Goal: Find specific page/section: Find specific page/section

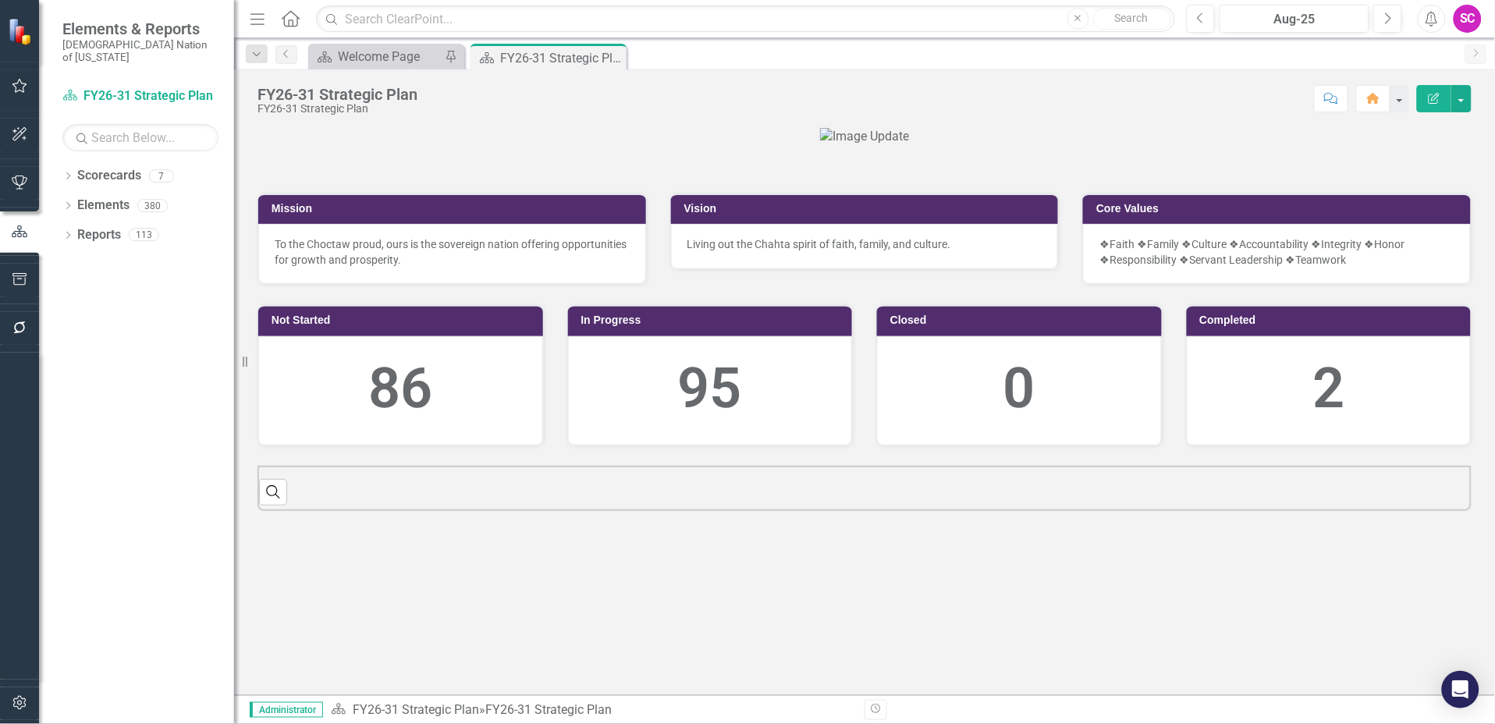
scroll to position [204, 0]
click at [69, 203] on icon "Dropdown" at bounding box center [67, 207] width 11 height 9
click at [74, 233] on icon "Dropdown" at bounding box center [75, 237] width 11 height 9
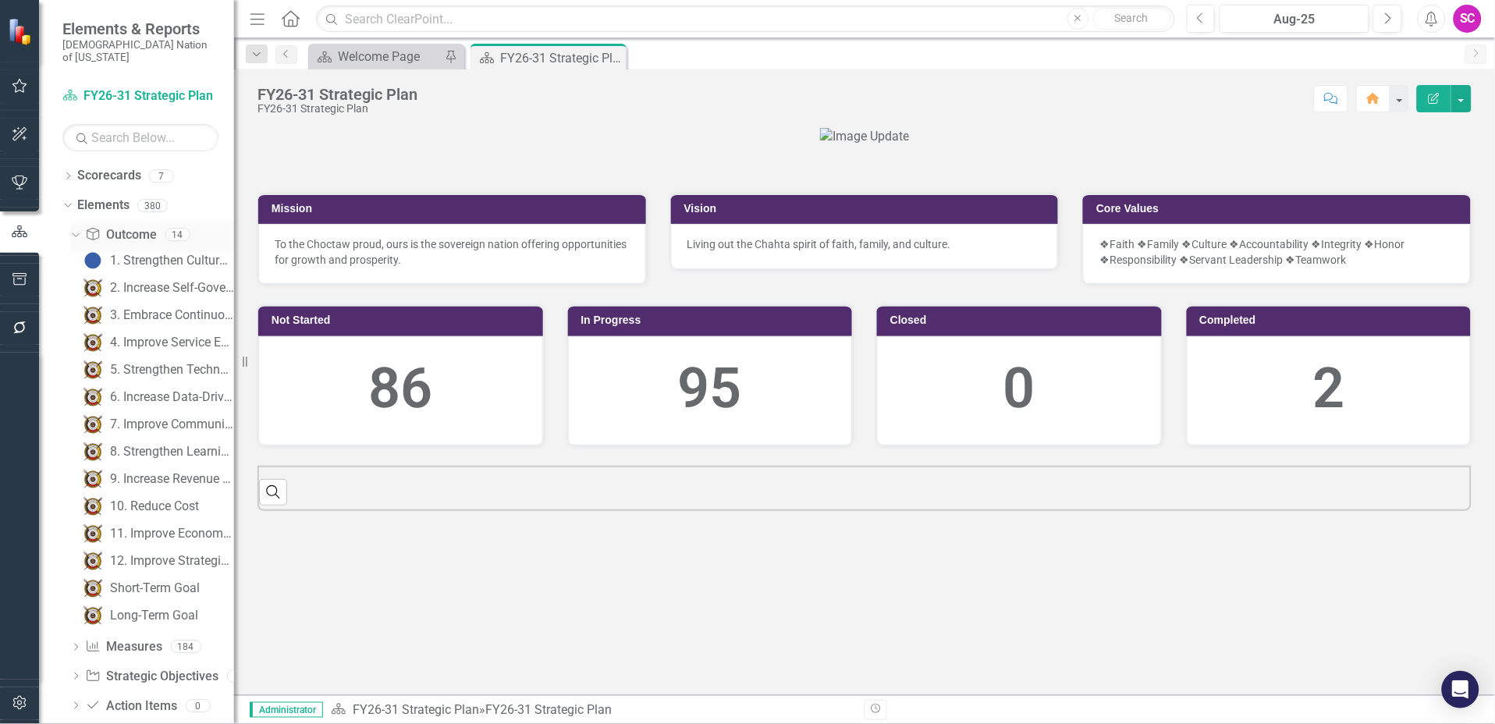
click at [74, 229] on icon "Dropdown" at bounding box center [73, 234] width 9 height 11
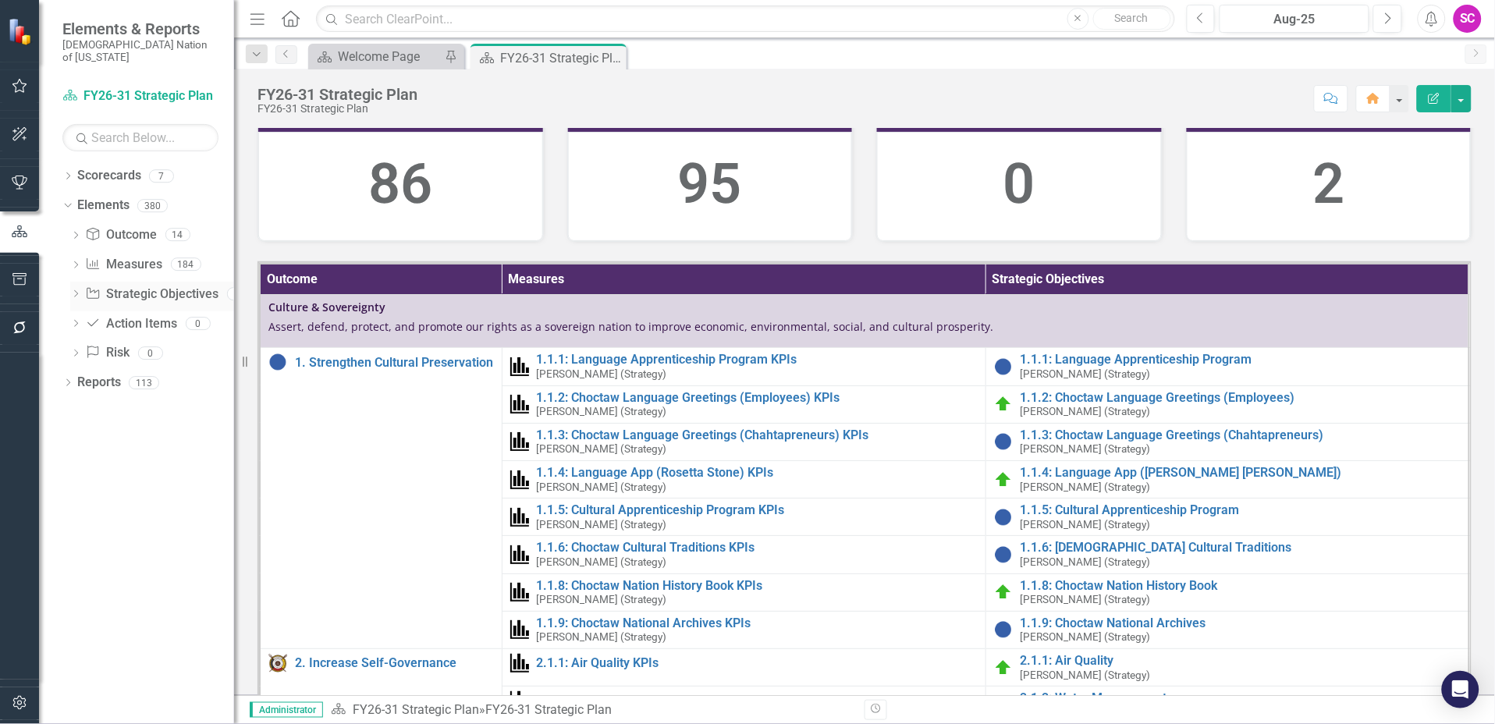
click at [75, 291] on icon "Dropdown" at bounding box center [75, 295] width 11 height 9
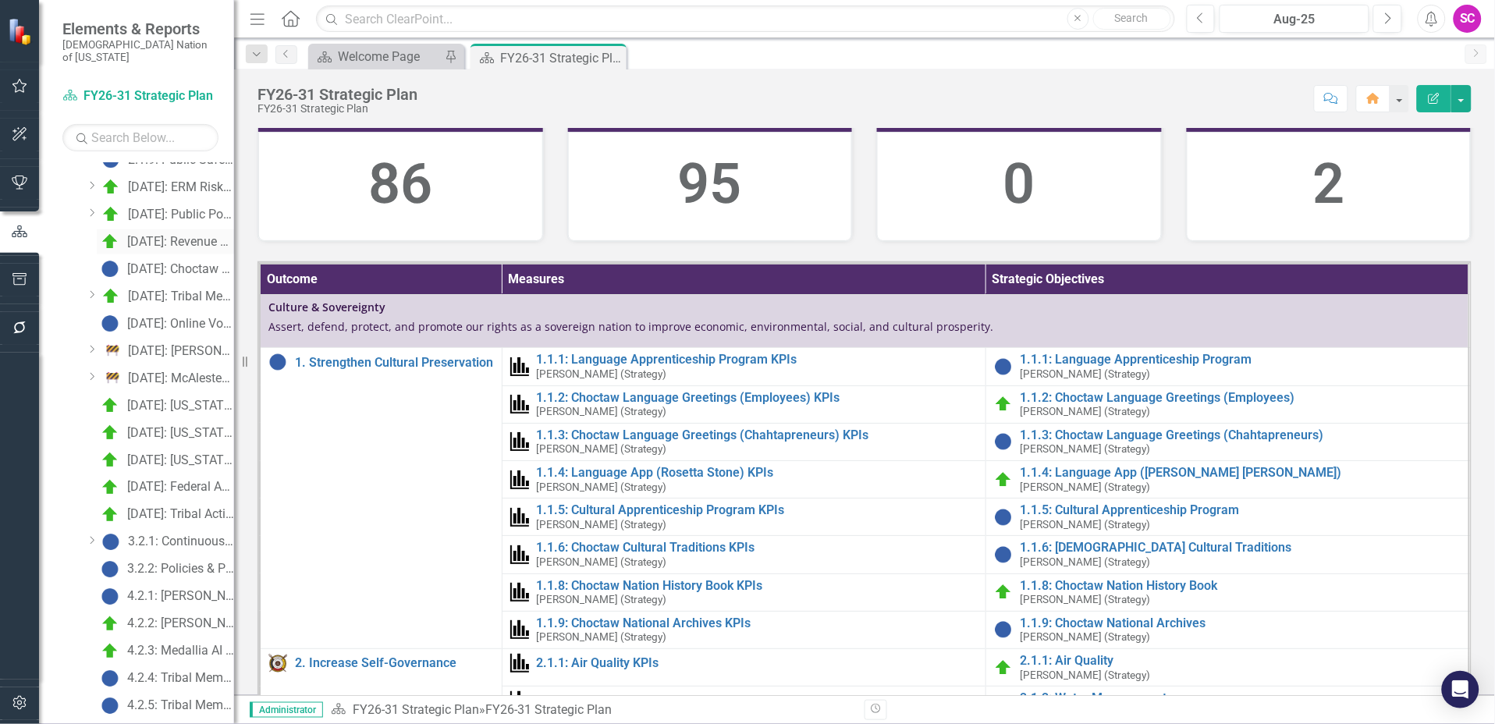
scroll to position [0, 0]
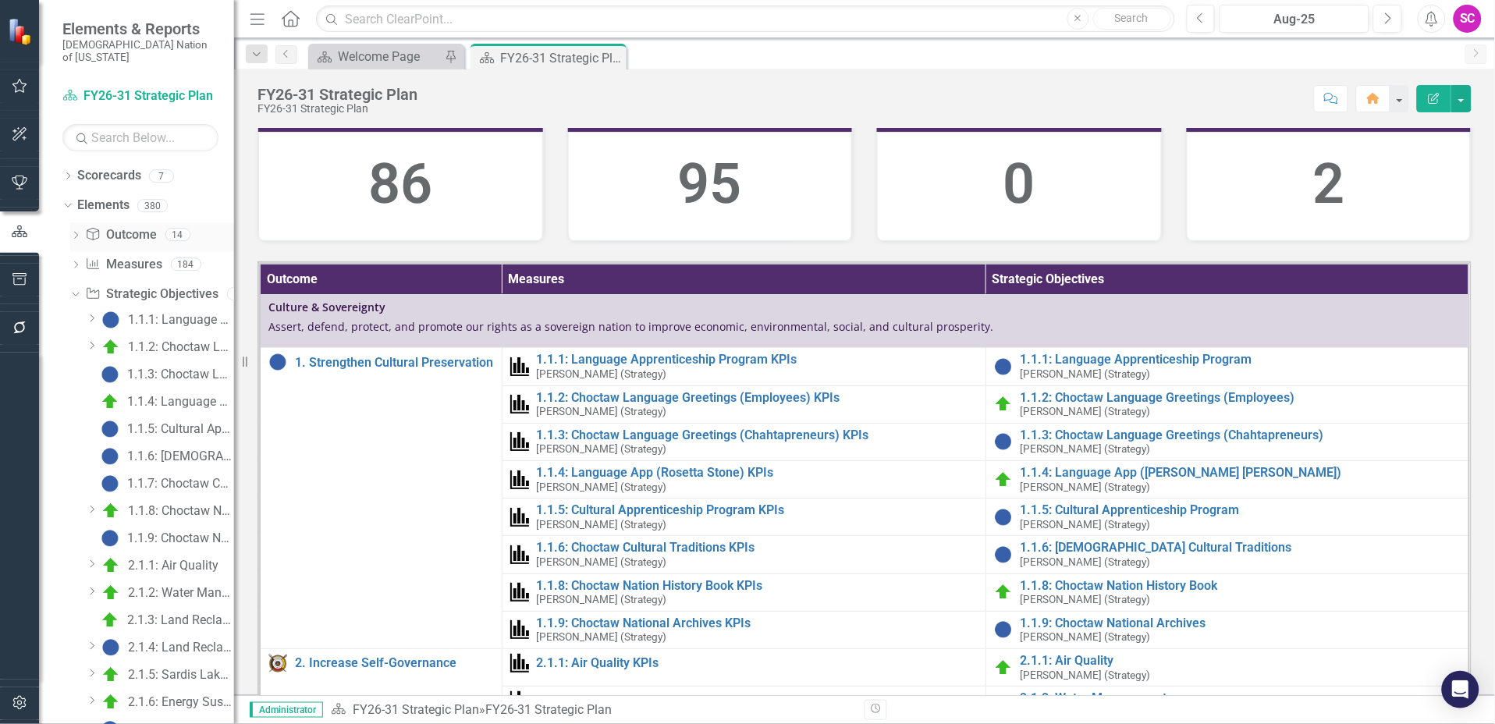
click at [74, 222] on div "Dropdown Outcome Outcome 14" at bounding box center [152, 237] width 164 height 30
click at [73, 233] on icon "Dropdown" at bounding box center [75, 237] width 11 height 9
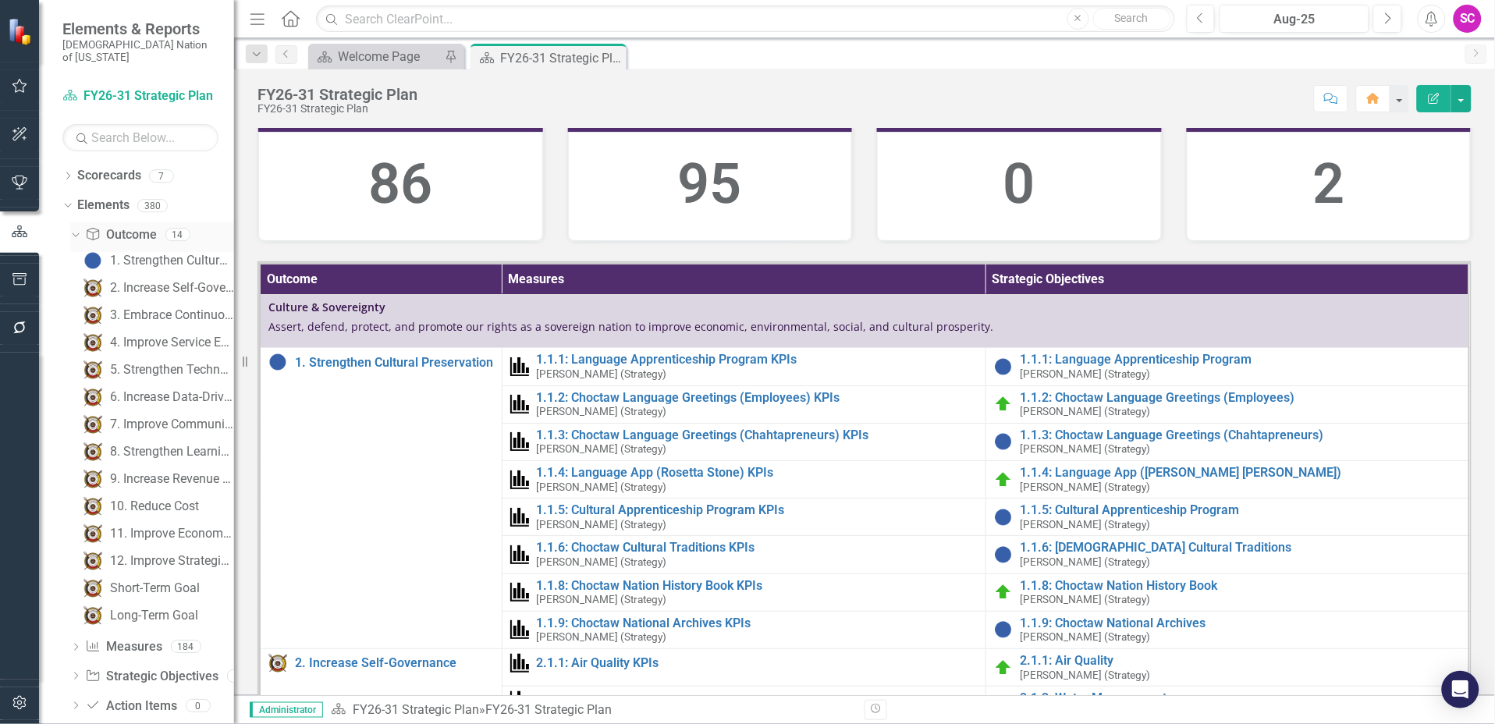
click at [73, 229] on icon "Dropdown" at bounding box center [73, 234] width 9 height 11
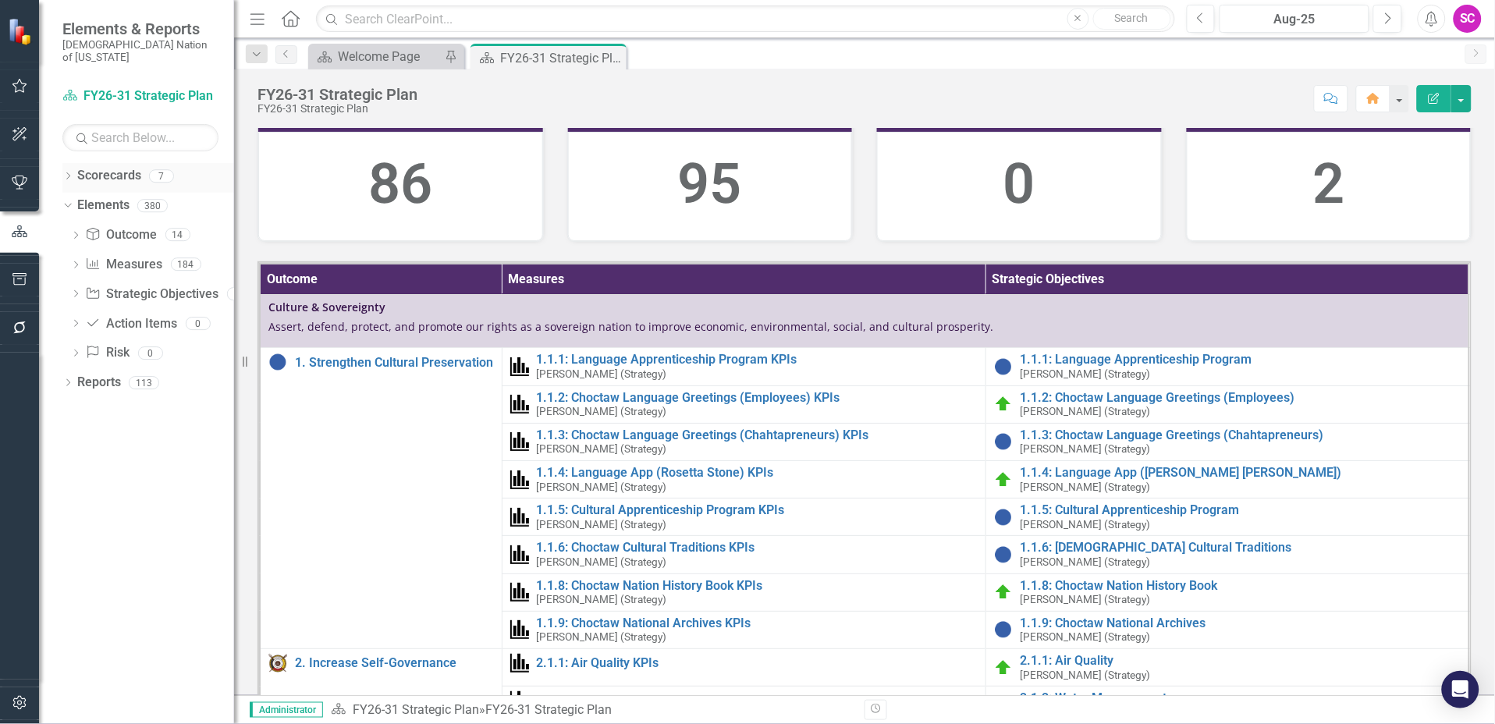
click at [69, 172] on icon at bounding box center [68, 175] width 4 height 7
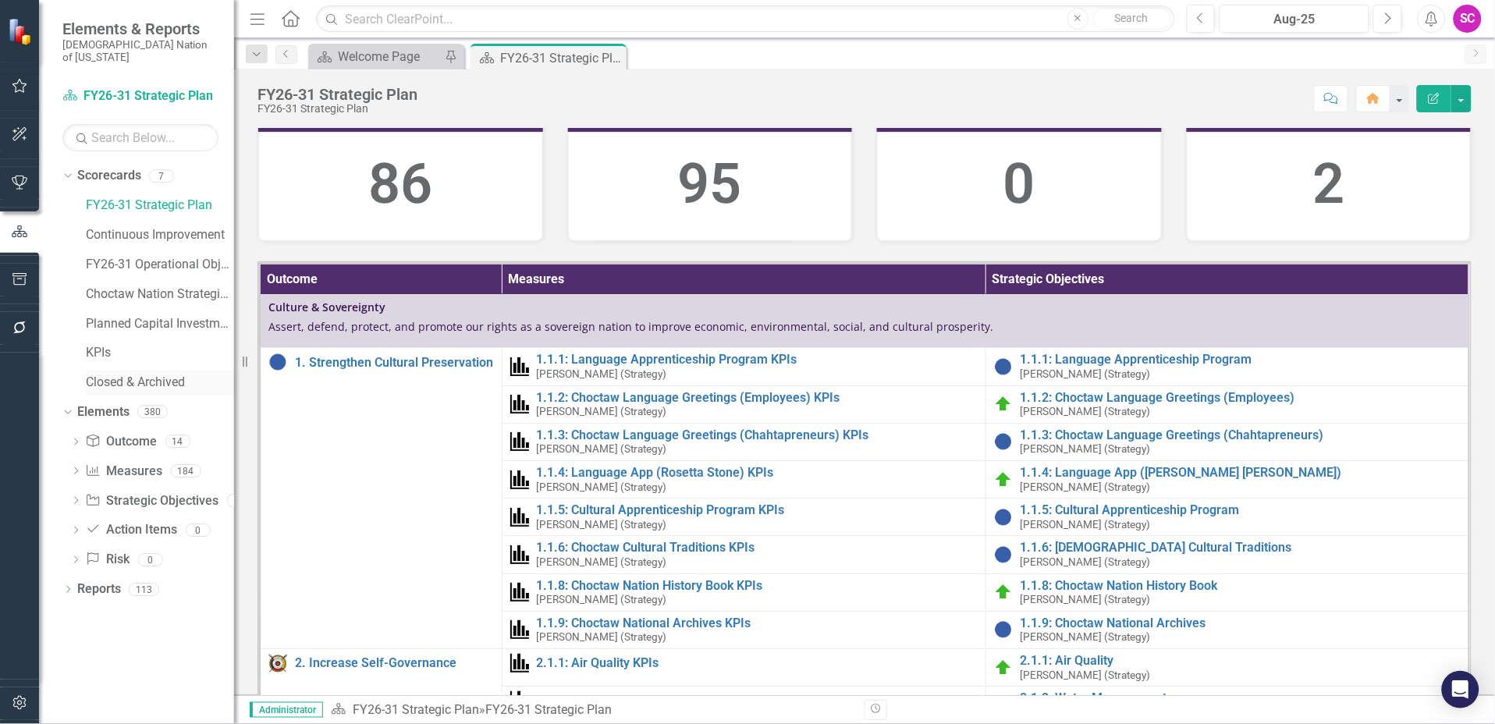
click at [114, 374] on link "Closed & Archived" at bounding box center [160, 383] width 148 height 18
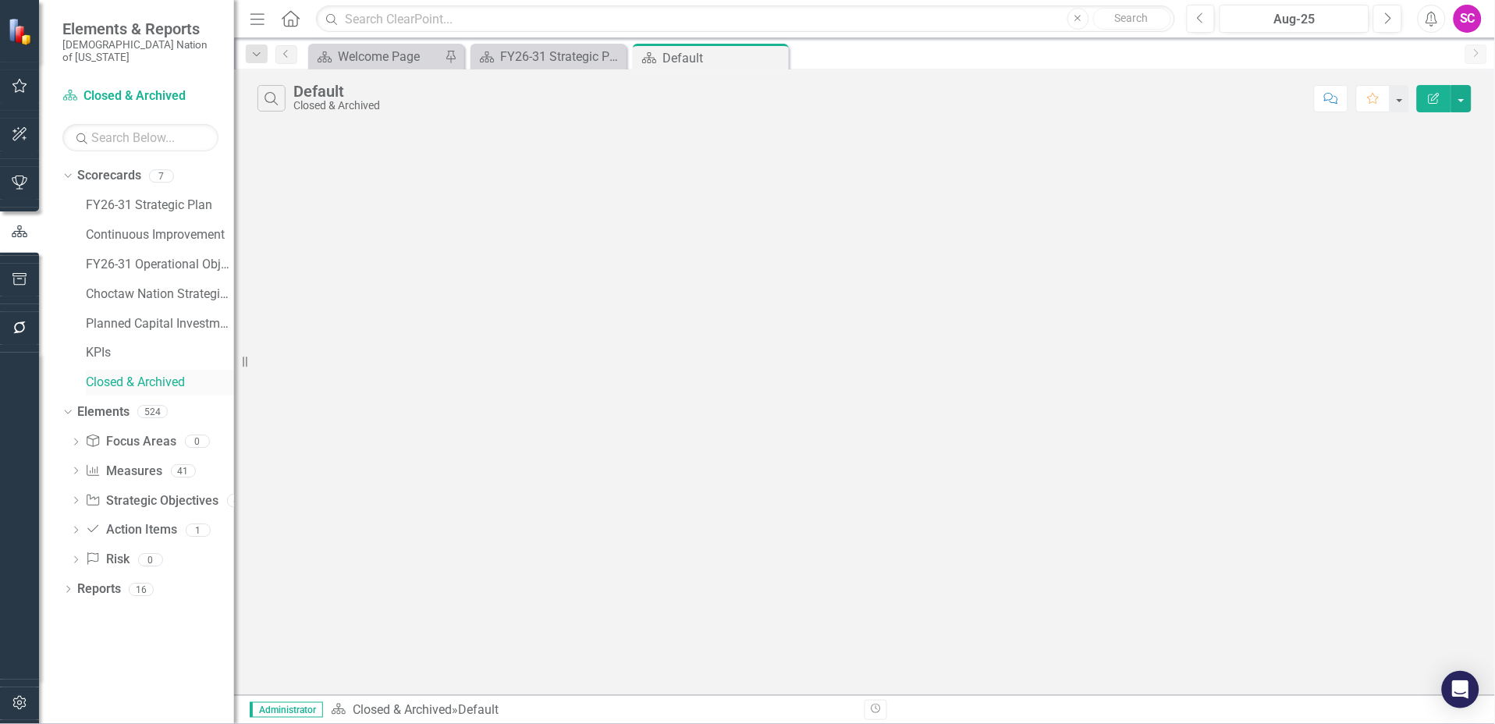
click at [119, 374] on link "Closed & Archived" at bounding box center [160, 383] width 148 height 18
click at [72, 174] on div "Dropdown" at bounding box center [67, 178] width 11 height 8
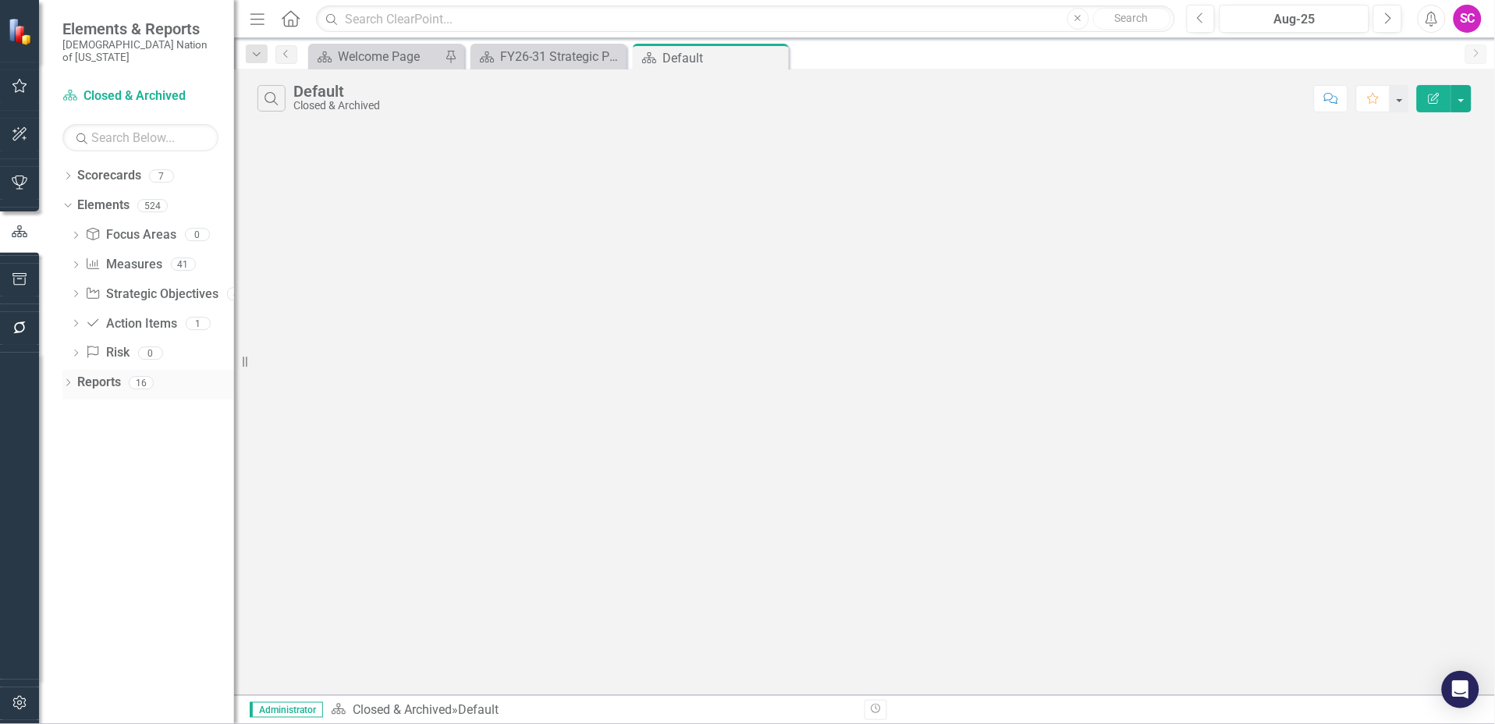
click at [67, 380] on icon "Dropdown" at bounding box center [67, 384] width 11 height 9
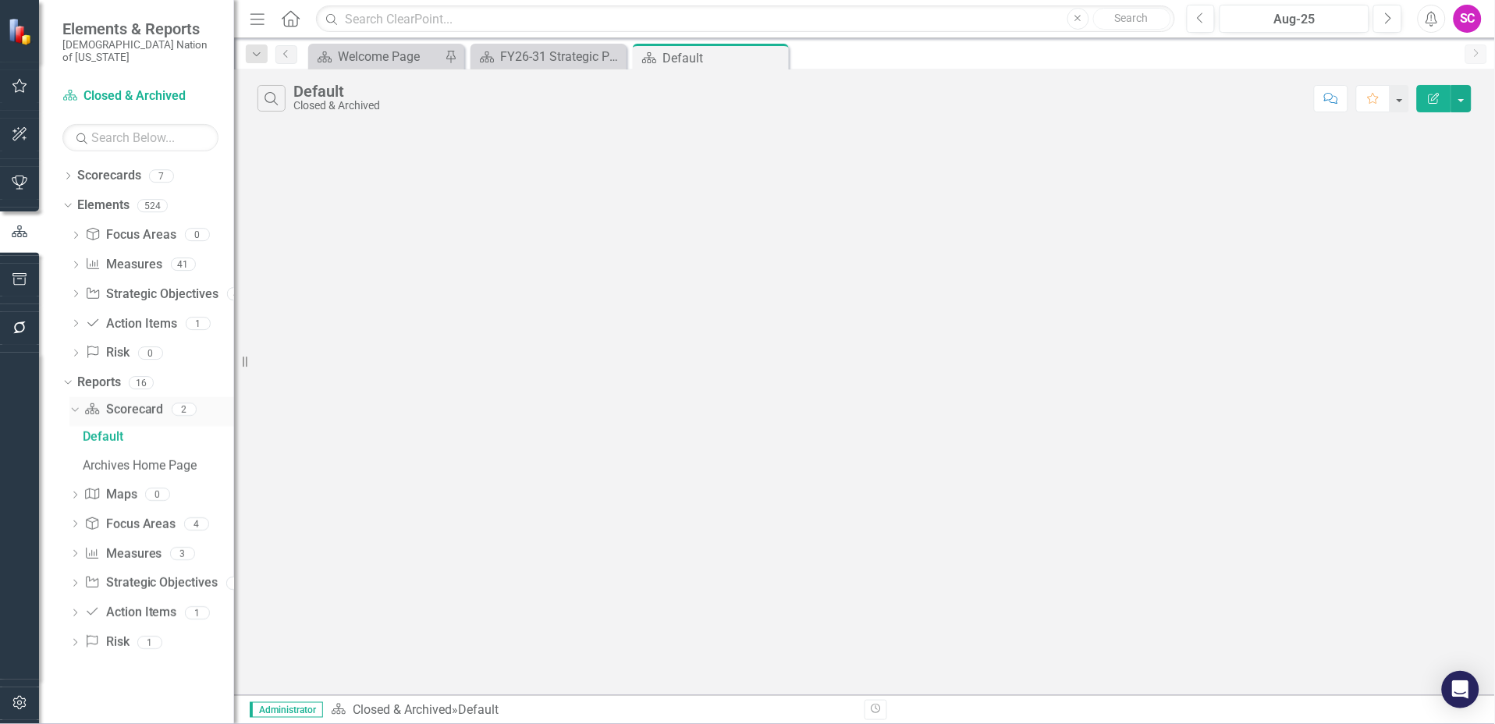
click at [74, 403] on icon "Dropdown" at bounding box center [73, 408] width 9 height 11
click at [74, 407] on icon "Dropdown" at bounding box center [74, 411] width 11 height 9
click at [80, 252] on div "Dropdown Measure Measures 41" at bounding box center [152, 267] width 164 height 30
click at [73, 262] on icon "Dropdown" at bounding box center [75, 266] width 11 height 9
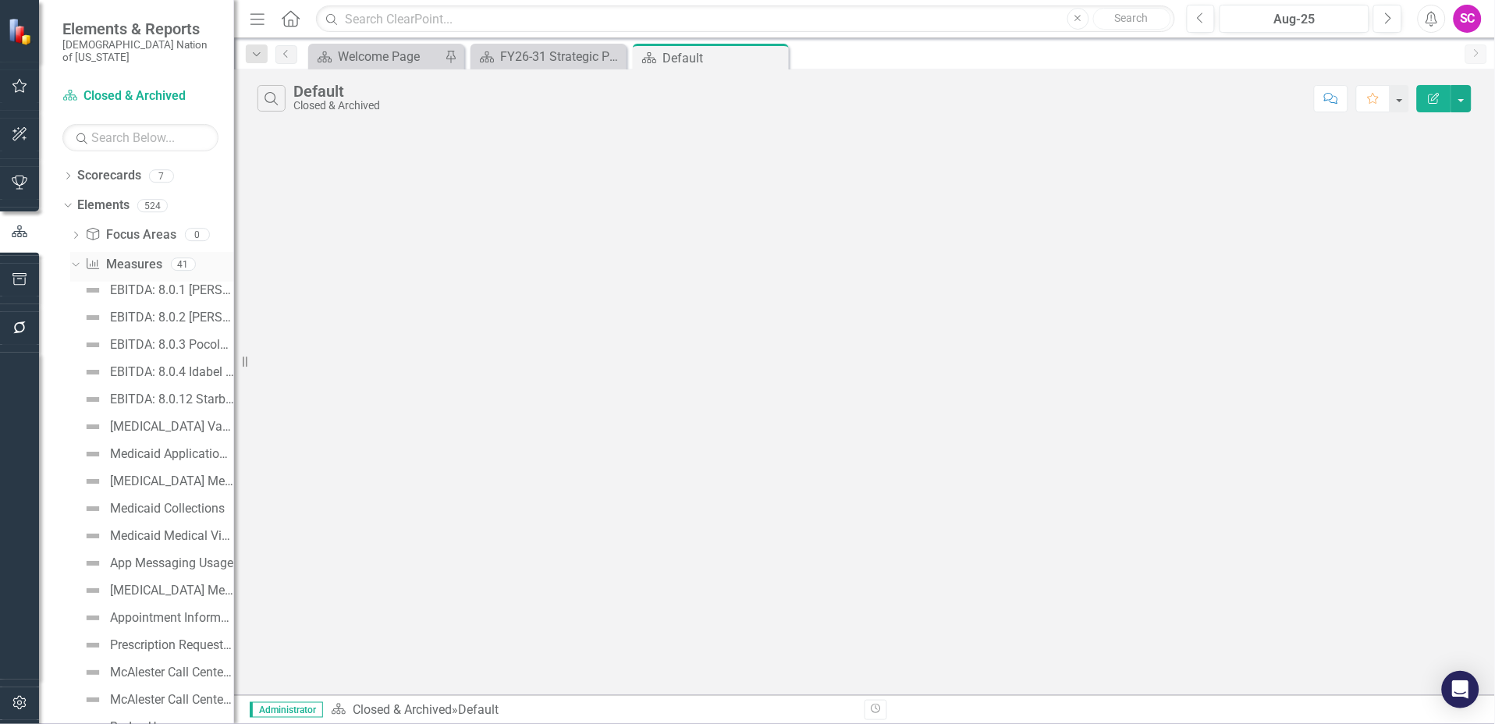
click at [73, 258] on icon "Dropdown" at bounding box center [73, 263] width 9 height 11
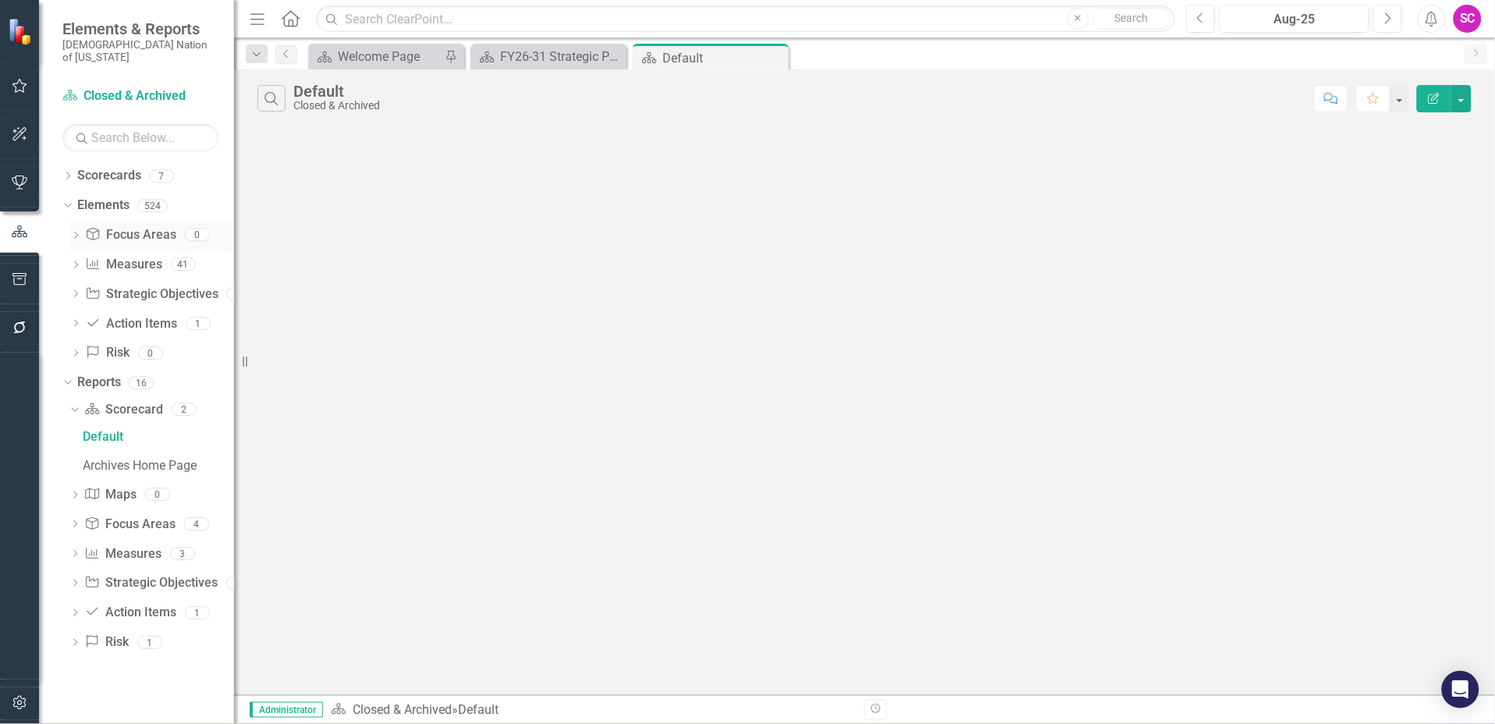
click at [78, 233] on icon "Dropdown" at bounding box center [75, 237] width 11 height 9
click at [119, 226] on link "Focus Area Focus Areas" at bounding box center [130, 235] width 91 height 18
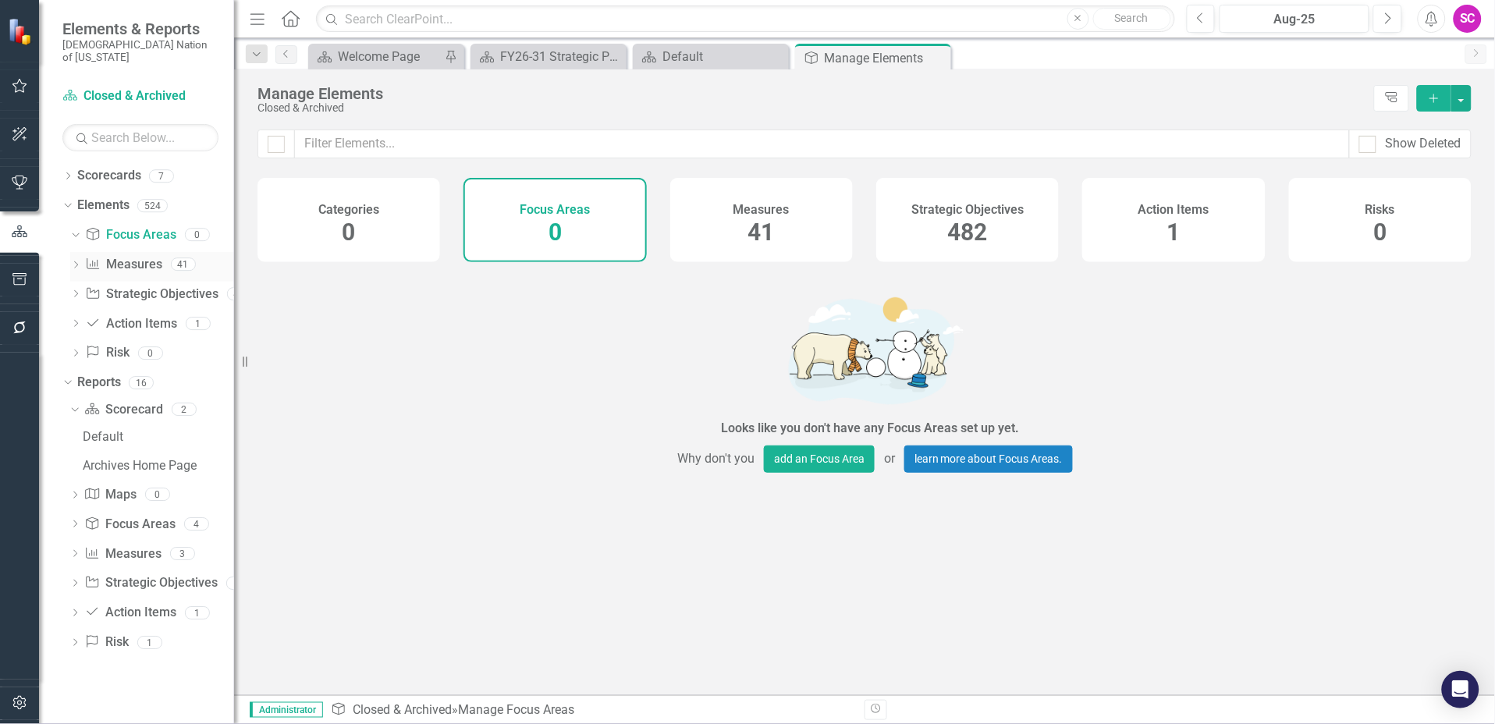
click at [112, 256] on link "Measure Measures" at bounding box center [123, 265] width 77 height 18
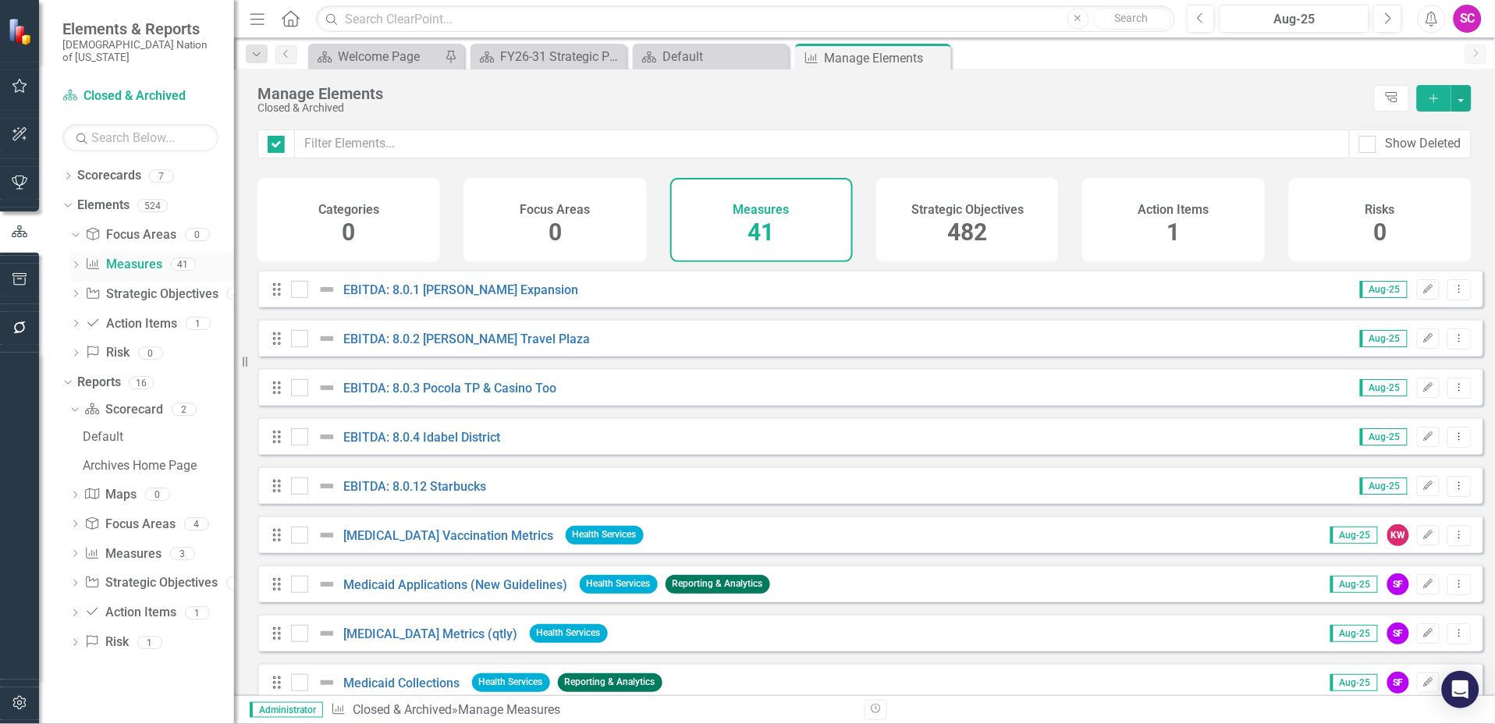
checkbox input "false"
click at [137, 124] on input "text" at bounding box center [140, 137] width 156 height 27
type input "closed"
click at [68, 173] on icon "Dropdown" at bounding box center [67, 177] width 11 height 9
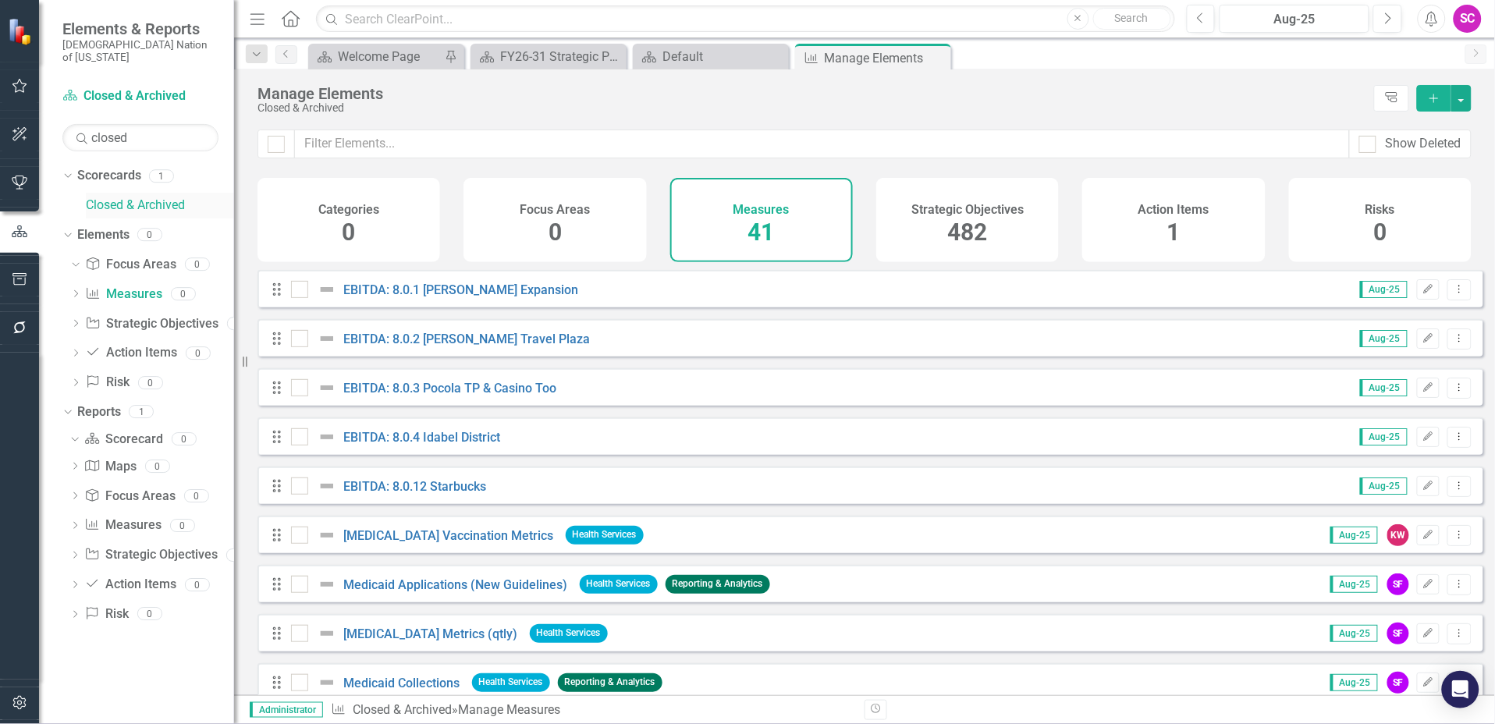
click at [112, 197] on link "Closed & Archived" at bounding box center [160, 206] width 148 height 18
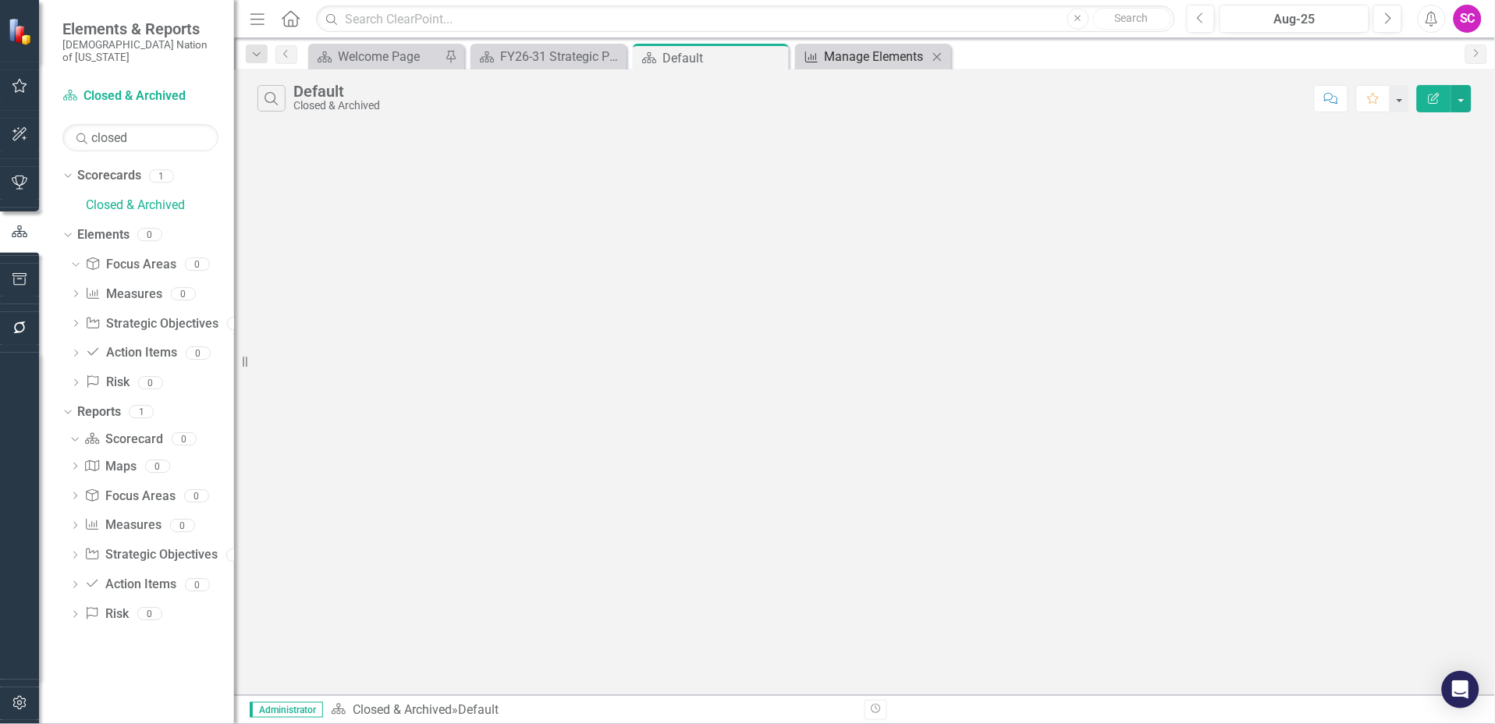
click at [857, 59] on div "Manage Elements" at bounding box center [876, 57] width 103 height 20
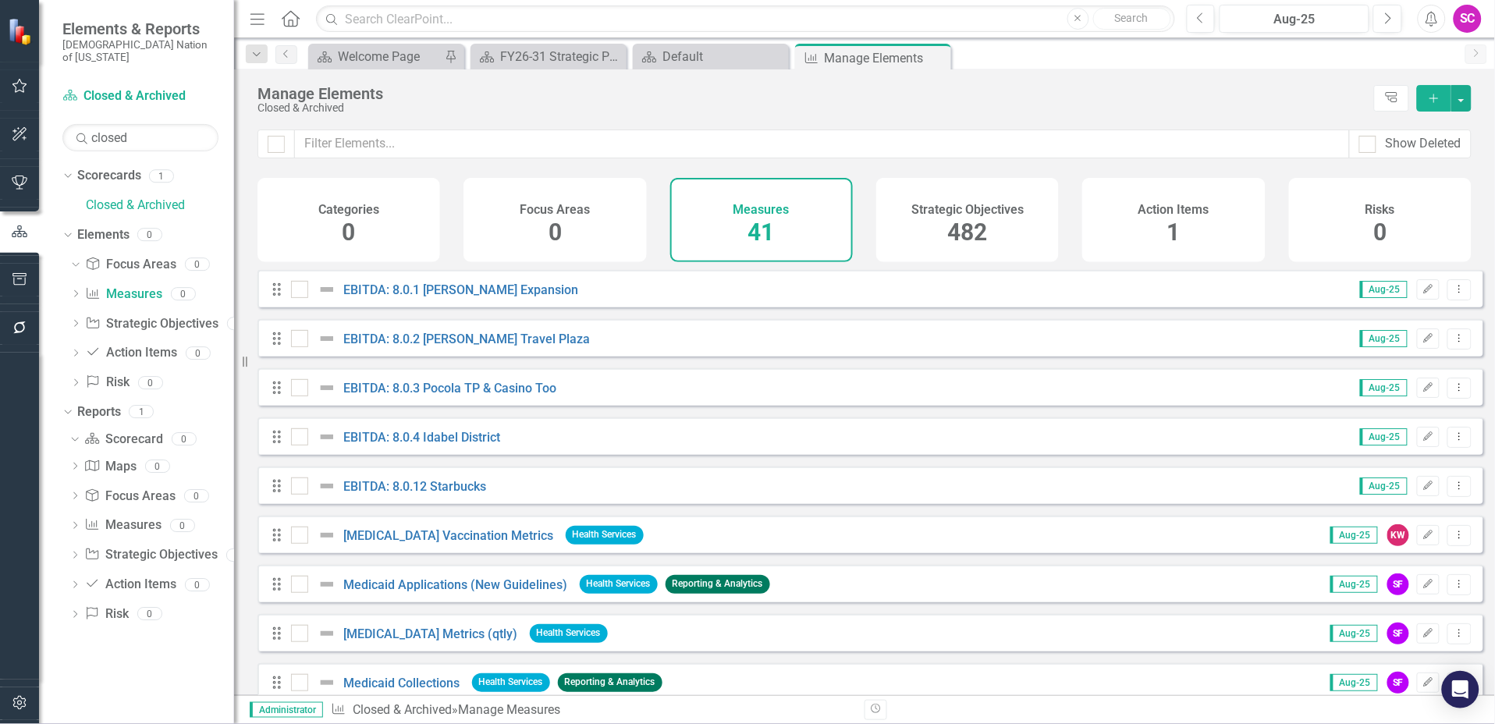
click at [929, 222] on div "Strategic Objectives 482" at bounding box center [967, 220] width 183 height 84
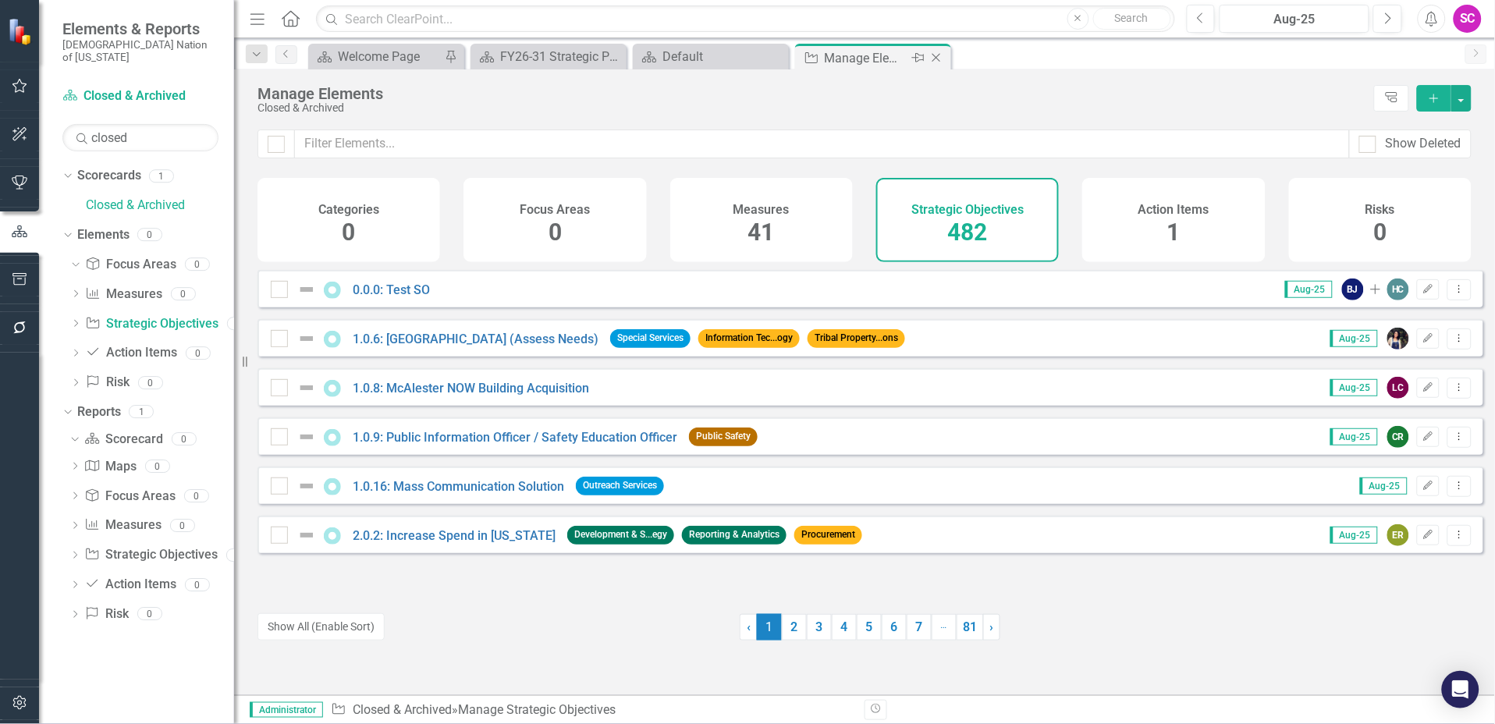
click at [937, 59] on icon "Close" at bounding box center [936, 57] width 16 height 12
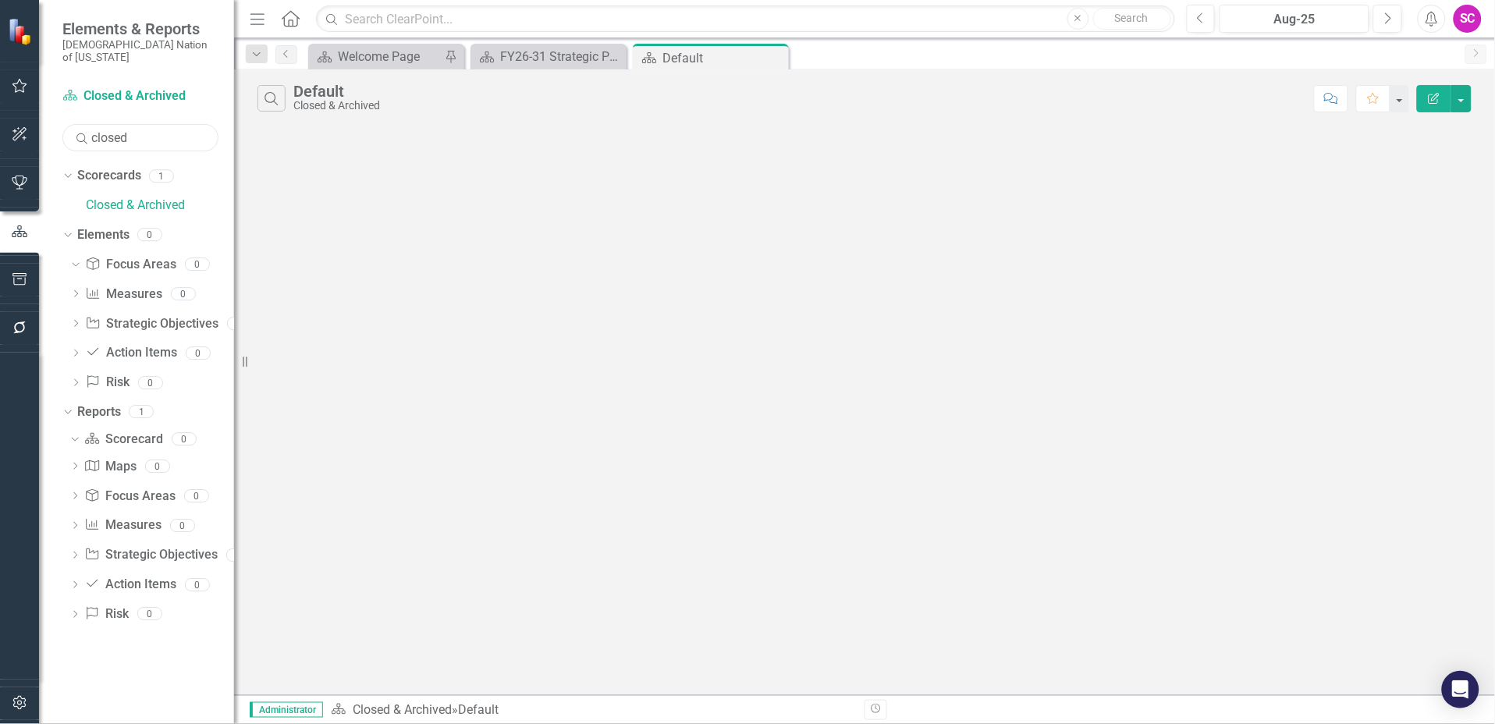
click at [130, 128] on input "closed" at bounding box center [140, 137] width 156 height 27
click at [101, 226] on link "Elements" at bounding box center [103, 235] width 52 height 18
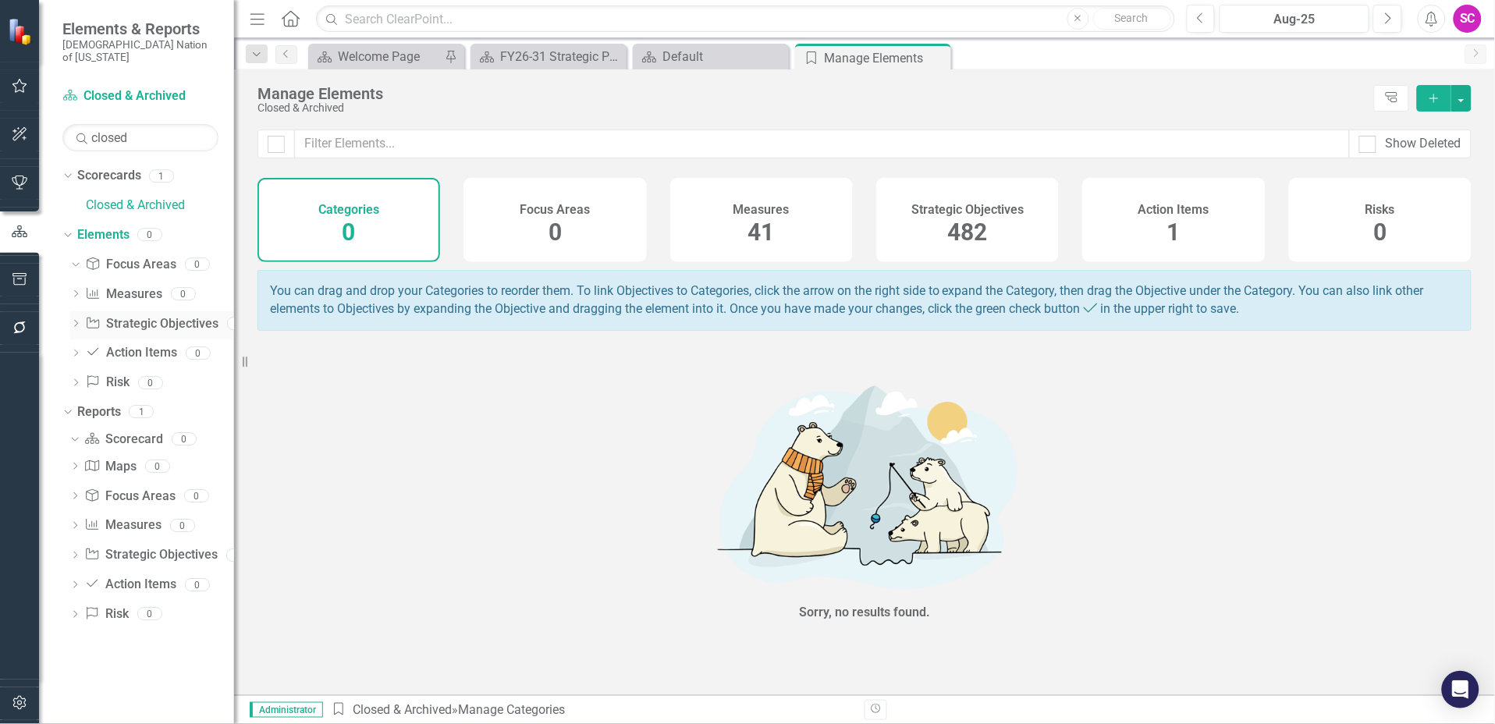
click at [136, 315] on link "Strategic Objective Strategic Objectives" at bounding box center [151, 324] width 133 height 18
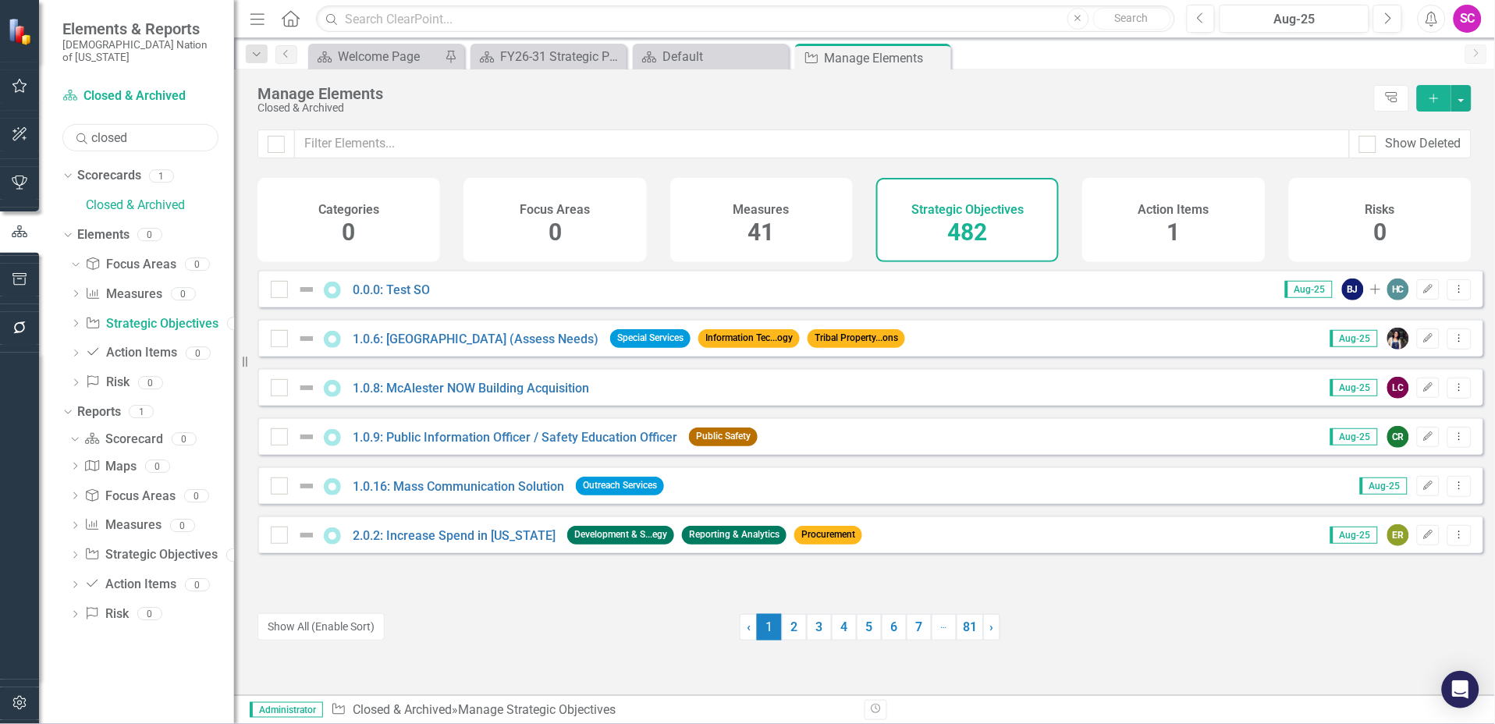
click at [151, 124] on input "closed" at bounding box center [140, 137] width 156 height 27
click at [68, 406] on icon "Dropdown" at bounding box center [66, 411] width 9 height 11
click at [68, 410] on icon "Dropdown" at bounding box center [67, 414] width 11 height 9
click at [106, 431] on link "Scorecard Scorecard" at bounding box center [123, 440] width 79 height 18
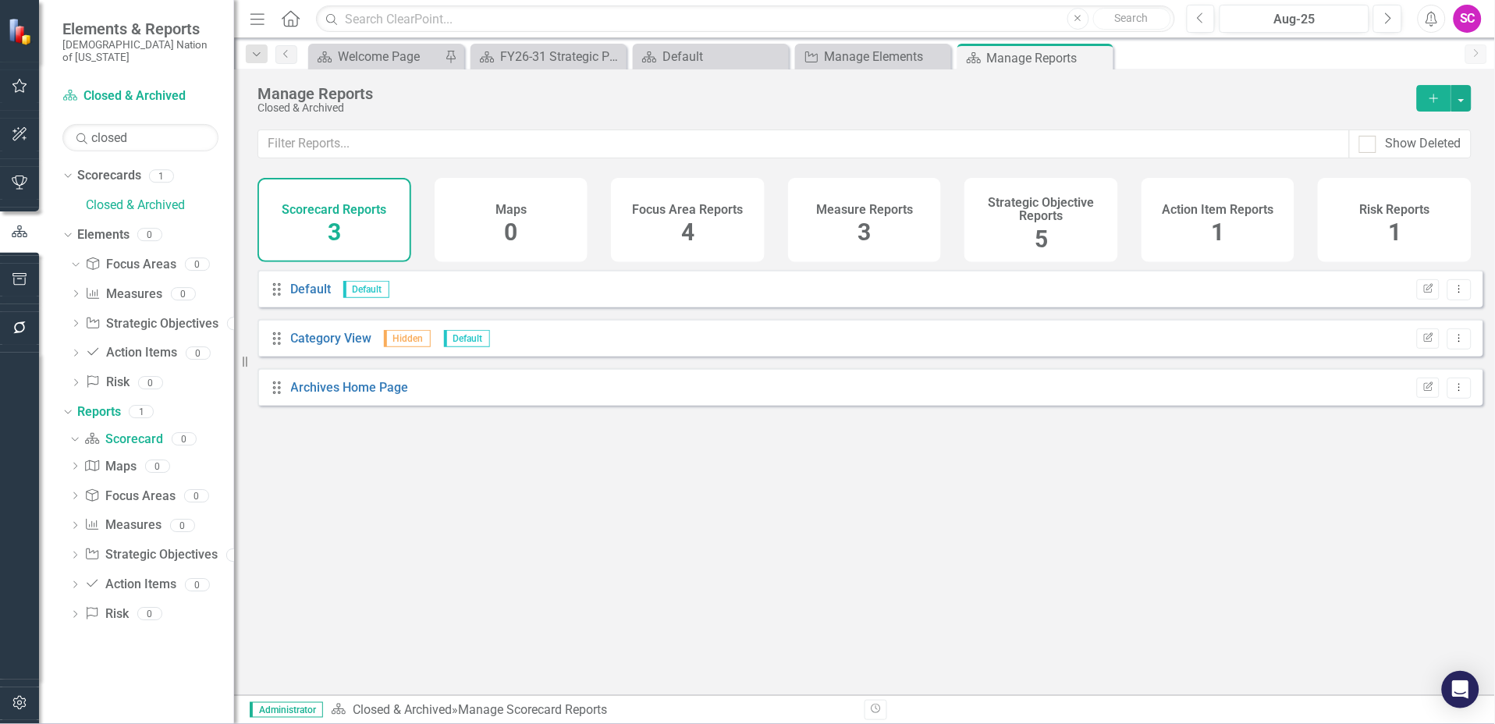
click at [1008, 222] on h4 "Strategic Objective Reports" at bounding box center [1041, 209] width 135 height 27
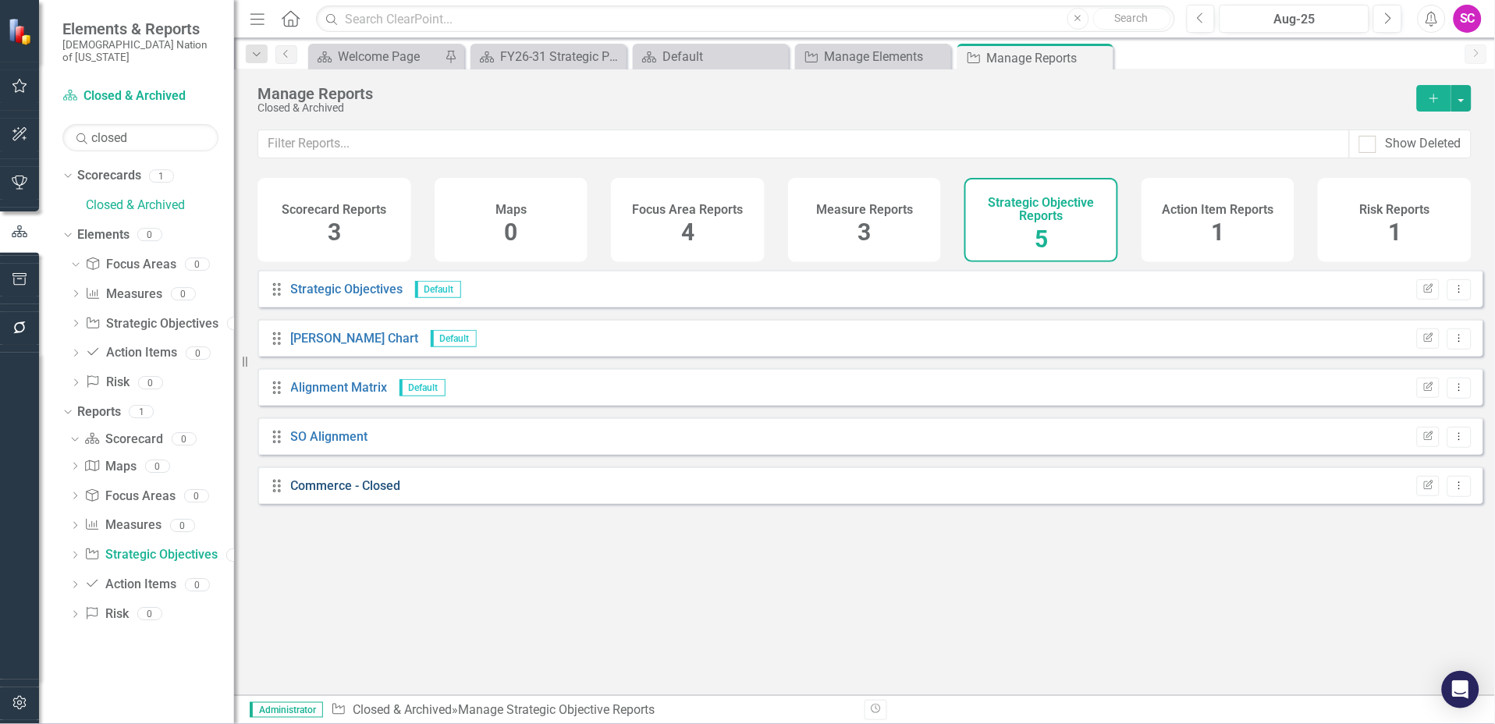
click at [323, 493] on link "Commerce - Closed" at bounding box center [346, 485] width 110 height 15
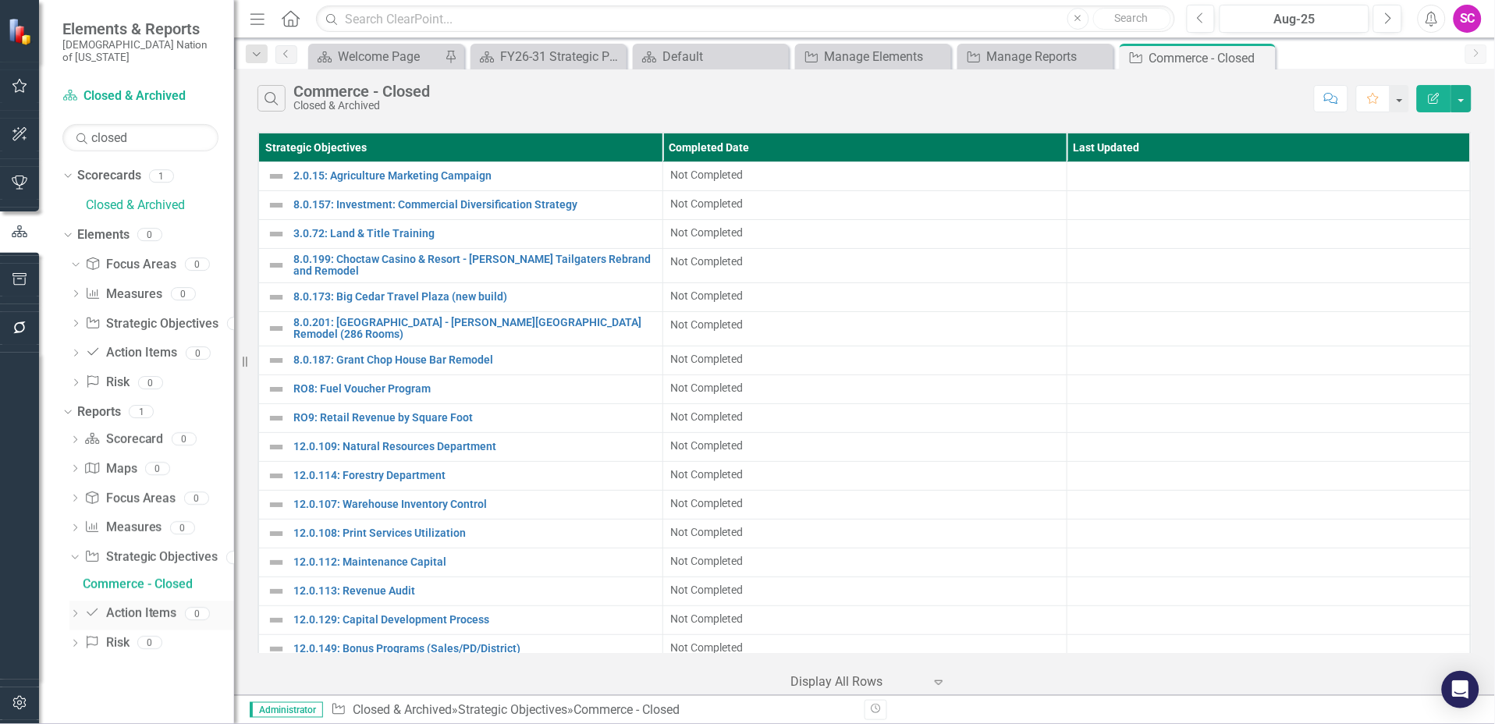
click at [78, 611] on icon "Dropdown" at bounding box center [74, 615] width 11 height 9
click at [115, 548] on link "Strategic Objective Strategic Objectives" at bounding box center [150, 557] width 133 height 18
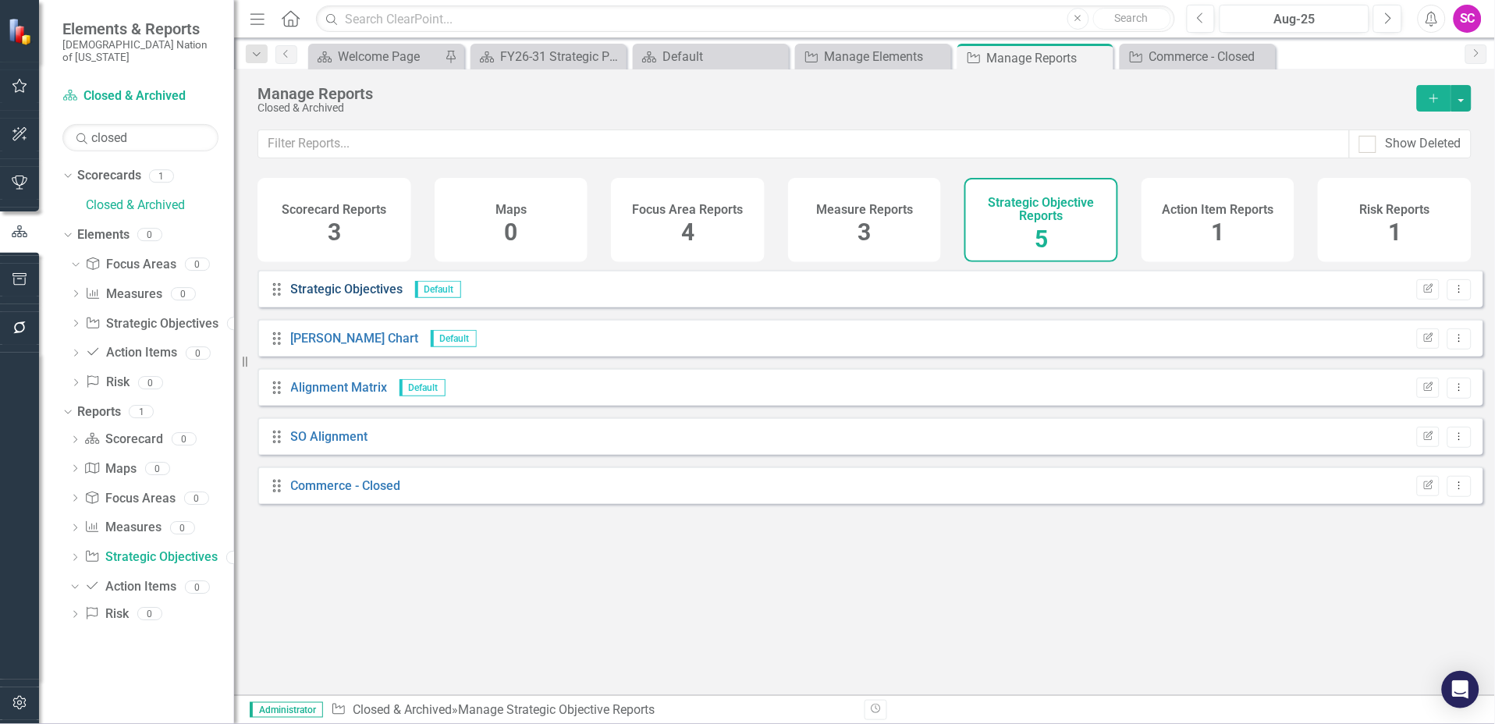
click at [350, 296] on link "Strategic Objectives" at bounding box center [347, 289] width 112 height 15
